Goal: Task Accomplishment & Management: Manage account settings

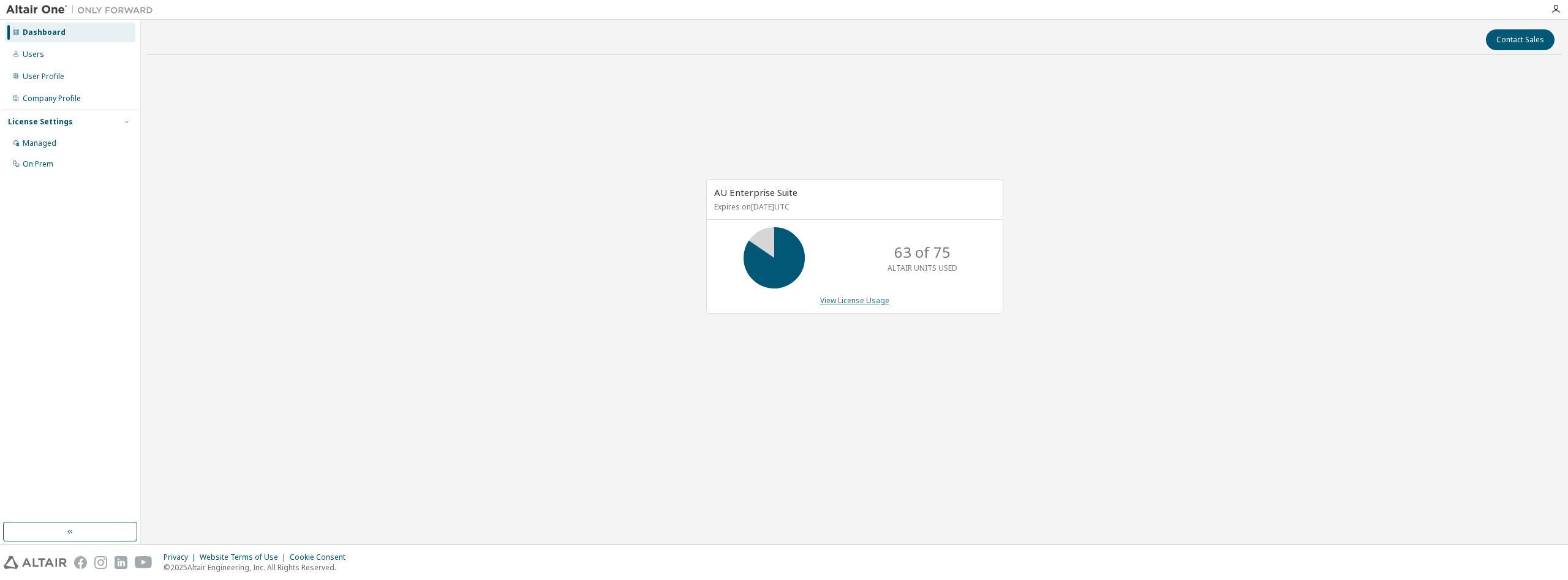
click at [861, 300] on link "View License Usage" at bounding box center [854, 300] width 69 height 11
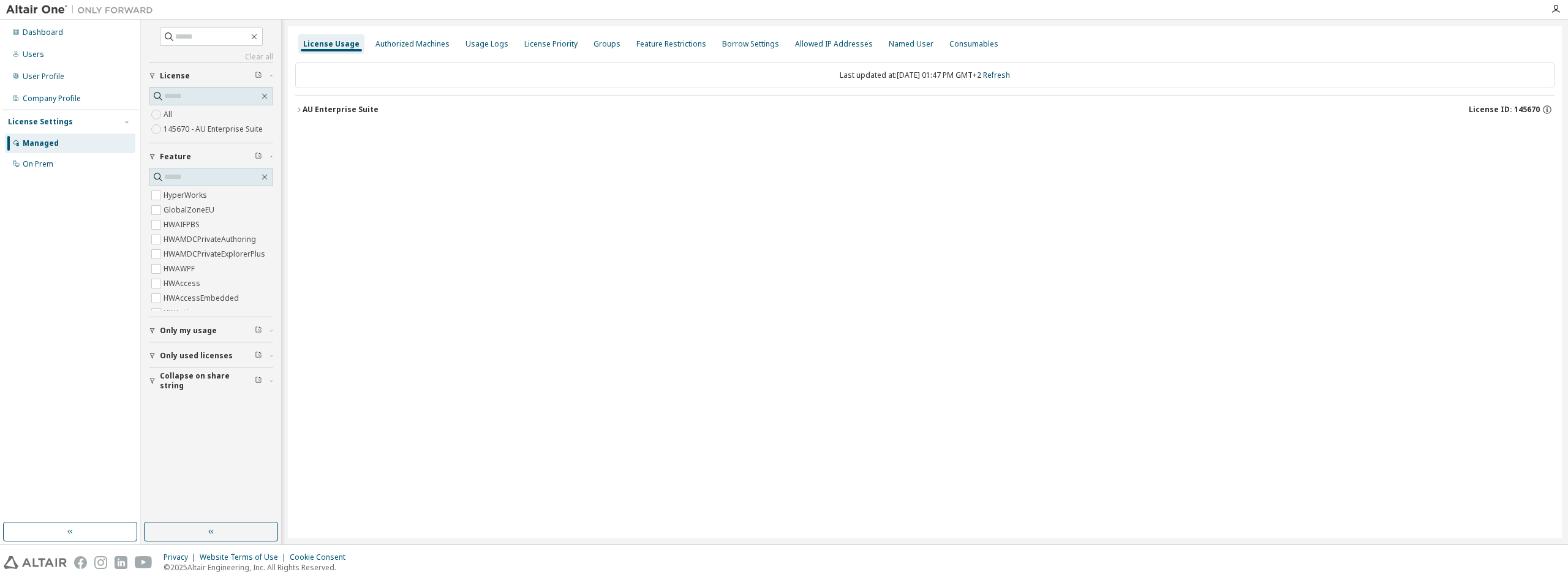
click at [298, 111] on icon "button" at bounding box center [299, 110] width 7 height 7
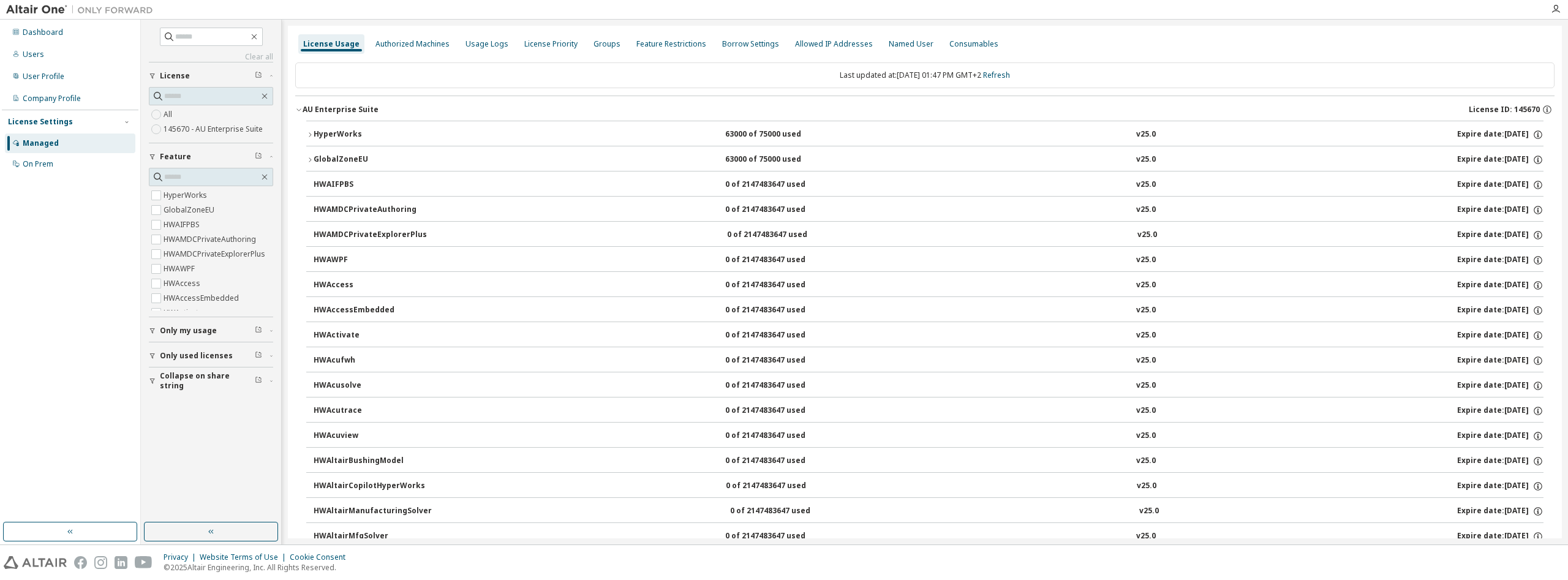
click at [314, 137] on div "HyperWorks" at bounding box center [369, 134] width 111 height 11
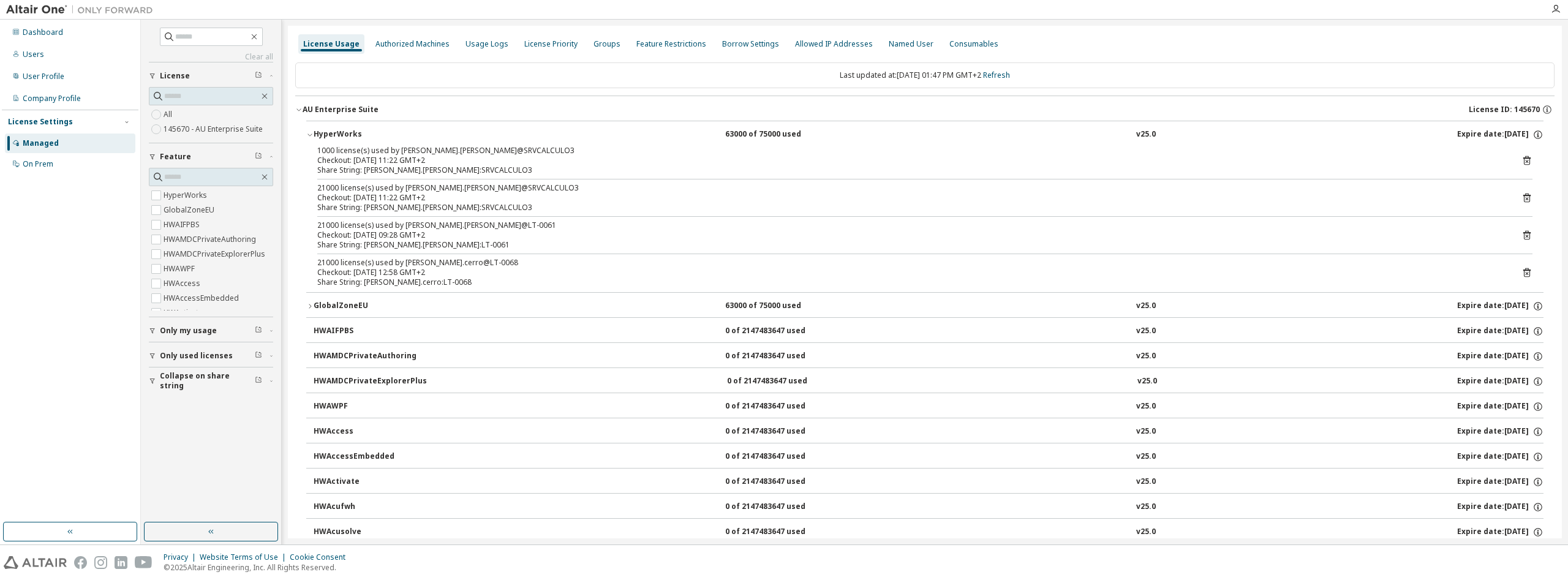
click at [298, 110] on icon "button" at bounding box center [299, 110] width 7 height 7
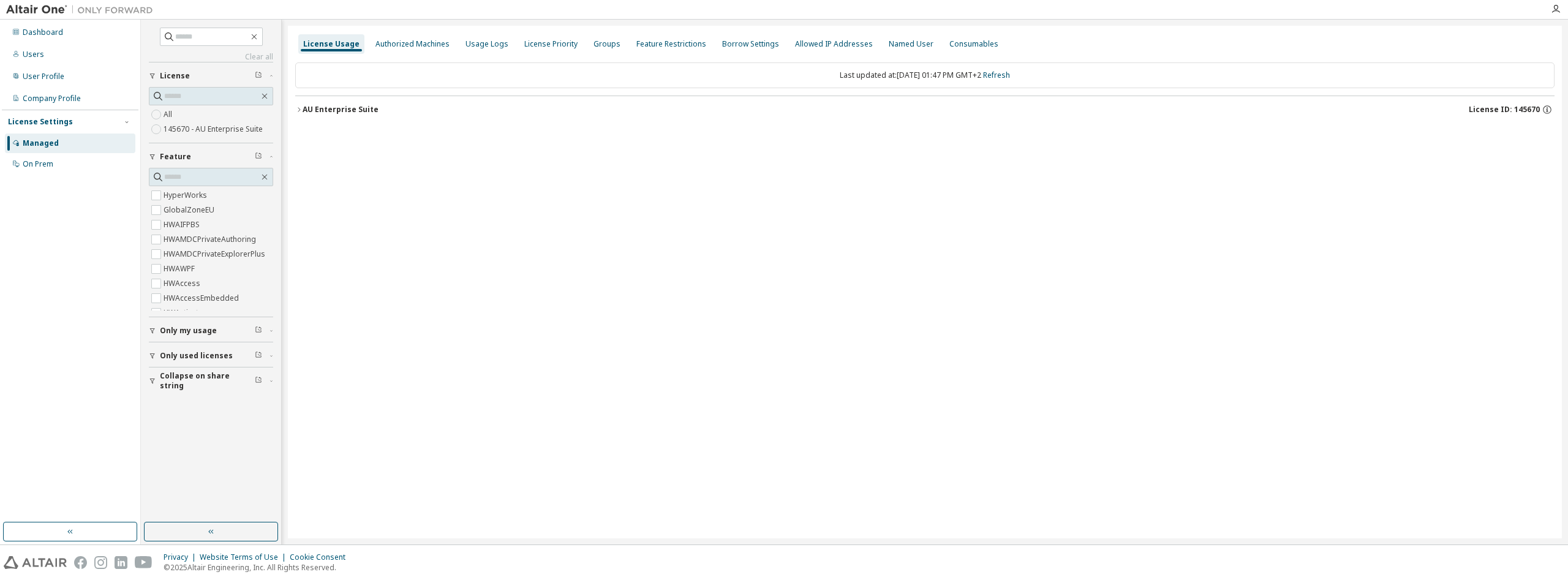
click at [298, 110] on icon "button" at bounding box center [299, 110] width 7 height 7
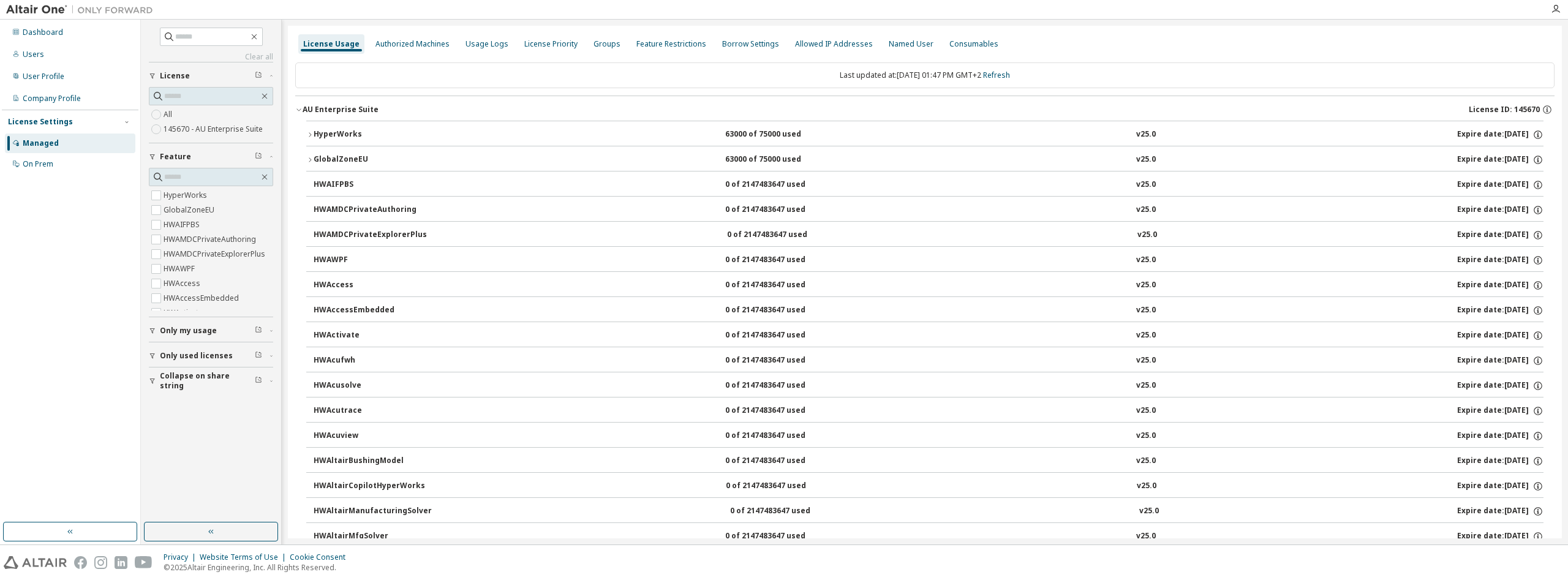
click at [307, 111] on div "AU Enterprise Suite" at bounding box center [340, 110] width 76 height 10
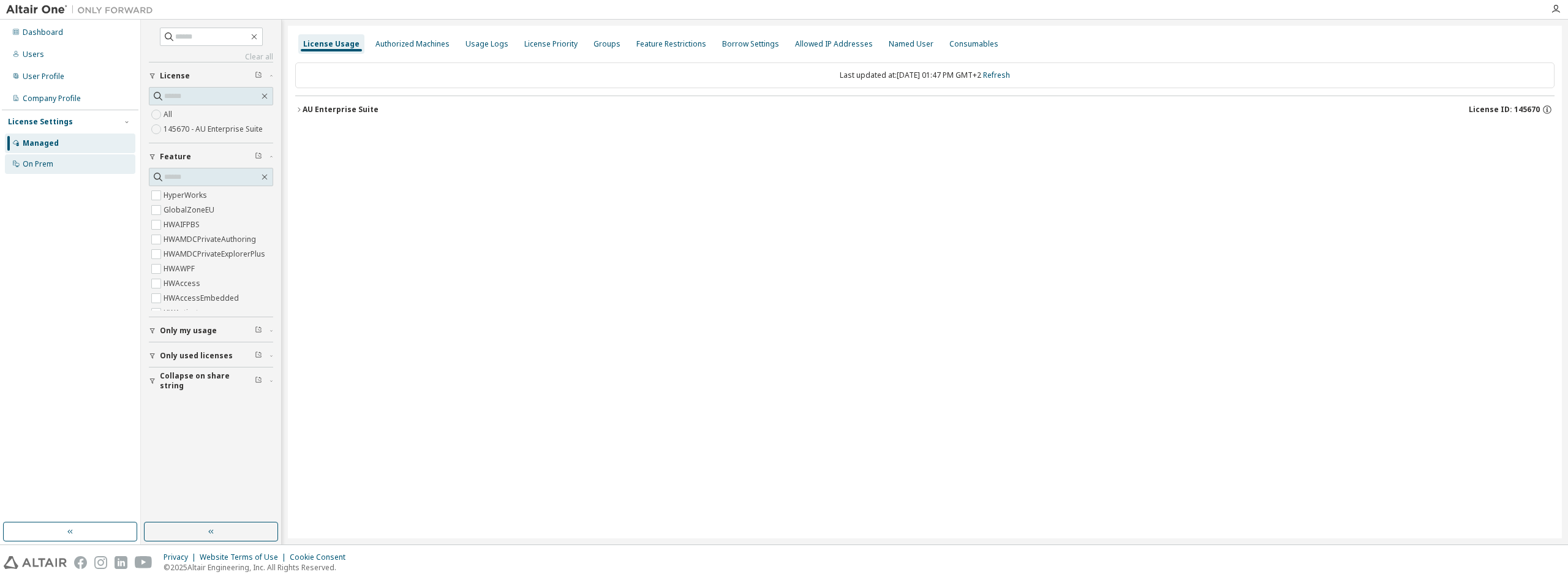
click at [50, 165] on div "On Prem" at bounding box center [38, 164] width 31 height 10
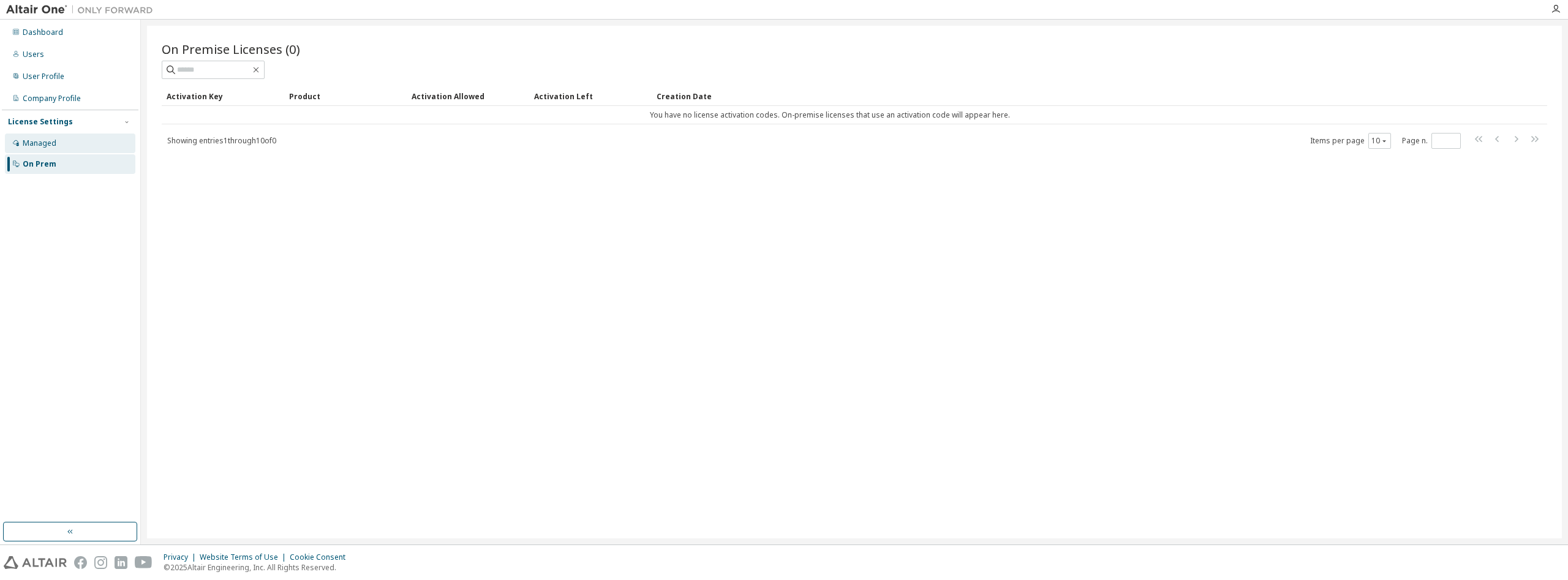
click at [54, 142] on div "Managed" at bounding box center [39, 144] width 34 height 10
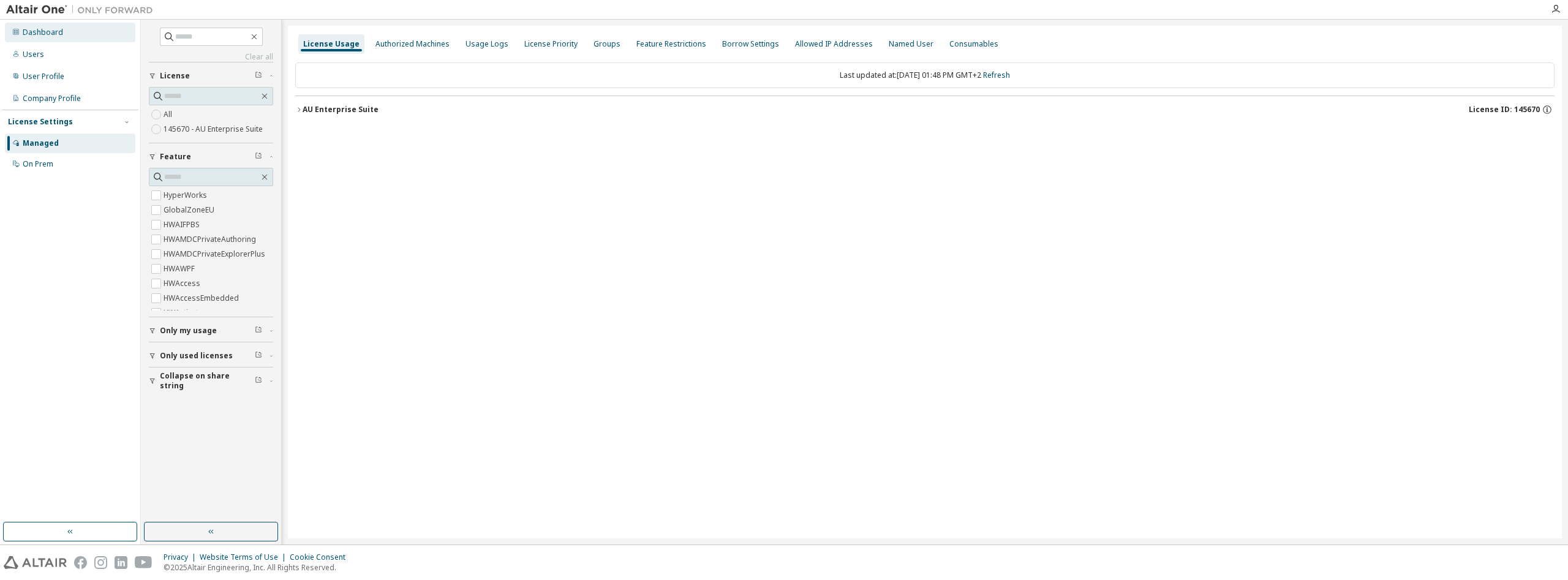
click at [52, 30] on div "Dashboard" at bounding box center [43, 32] width 40 height 10
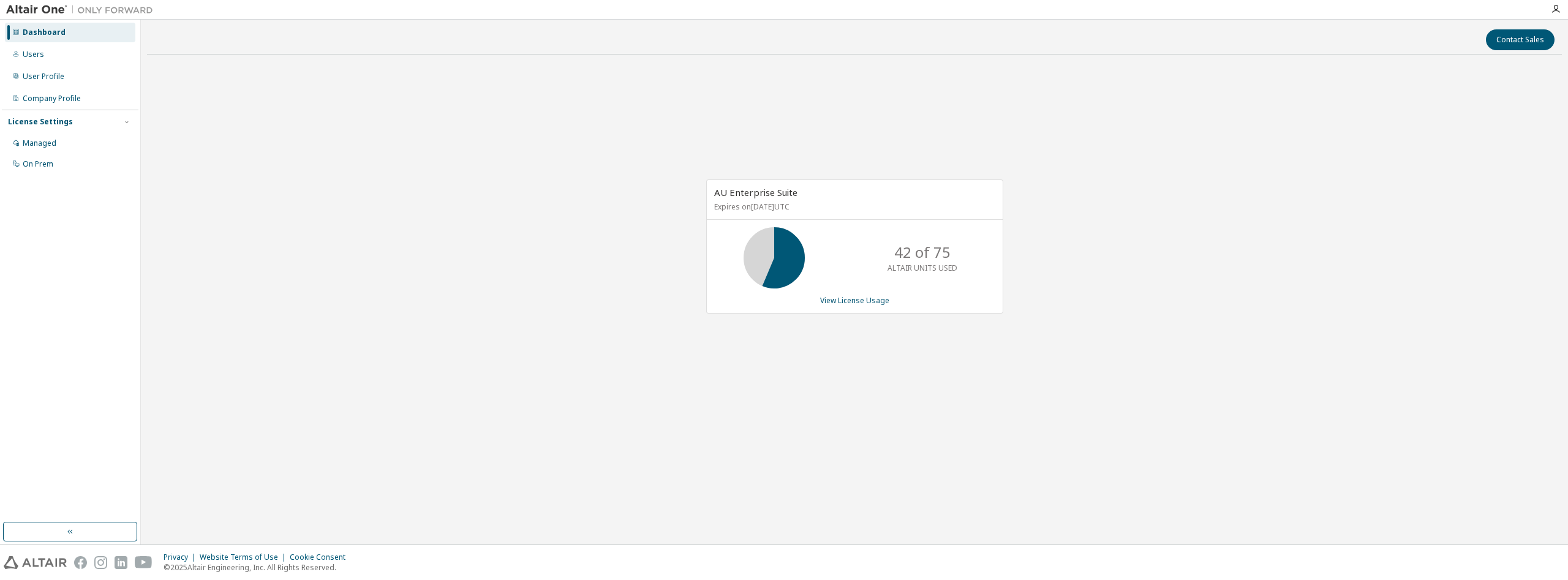
click at [1000, 444] on div "Contact Sales AU Enterprise Suite Expires on November 1, 2025 UTC 42 of 75 ALTA…" at bounding box center [854, 282] width 1415 height 513
click at [1134, 248] on div "AU Enterprise Suite Expires on November 1, 2025 UTC 42 of 75 ALTAIR UNITS USED …" at bounding box center [854, 253] width 1415 height 377
click at [513, 398] on div "AU Enterprise Suite Expires on November 1, 2025 UTC 42 of 75 ALTAIR UNITS USED …" at bounding box center [854, 253] width 1415 height 377
click at [1217, 226] on div "AU Enterprise Suite Expires on November 1, 2025 UTC 42 of 75 ALTAIR UNITS USED …" at bounding box center [854, 253] width 1415 height 377
